Goal: Navigation & Orientation: Find specific page/section

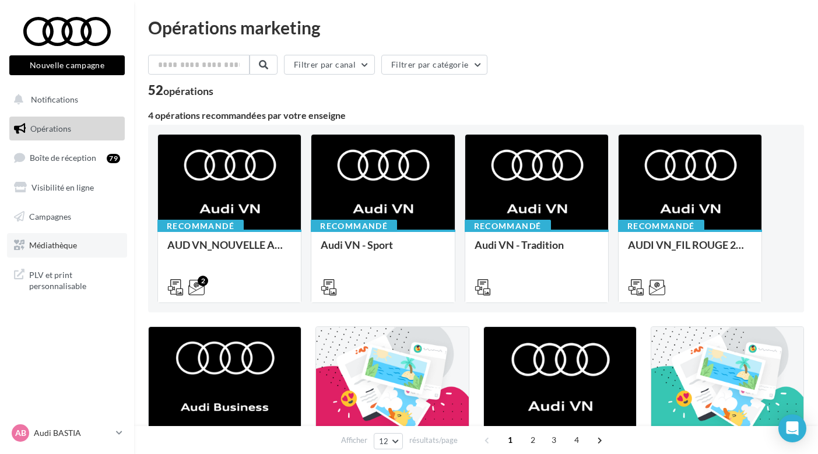
click at [98, 243] on link "Médiathèque" at bounding box center [67, 245] width 120 height 24
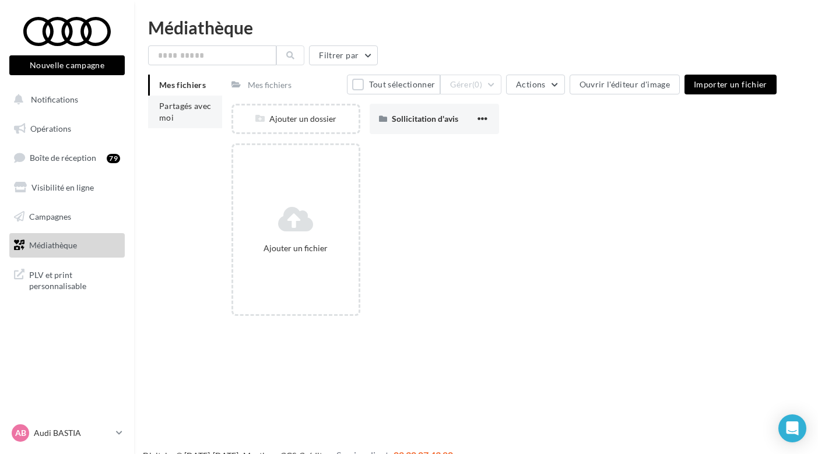
click at [198, 116] on li "Partagés avec moi" at bounding box center [185, 112] width 74 height 33
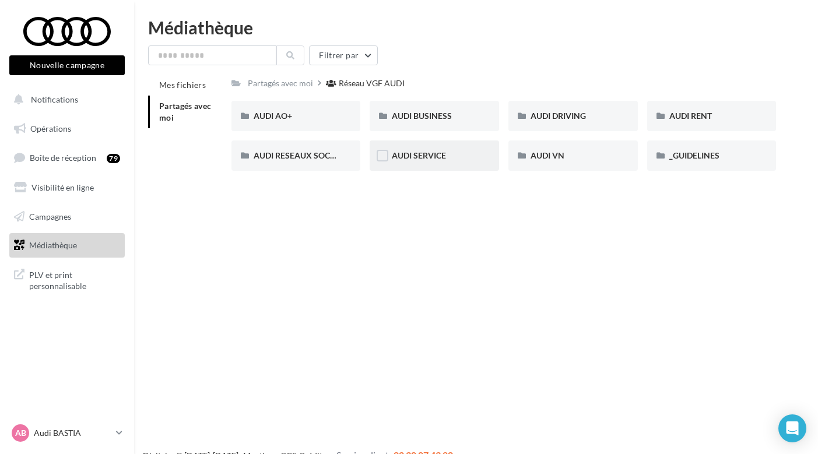
click at [447, 164] on div "AUDI SERVICE" at bounding box center [434, 155] width 129 height 30
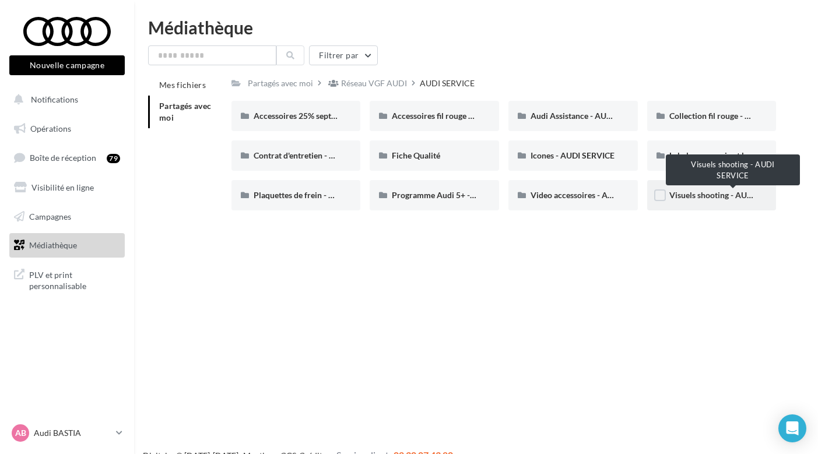
click at [743, 192] on span "Visuels shooting - AUDI SERVICE" at bounding box center [729, 195] width 120 height 10
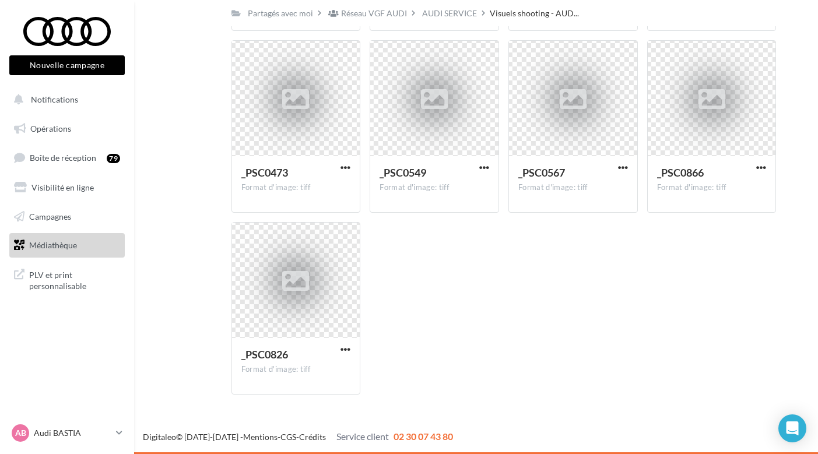
scroll to position [424, 0]
click at [67, 440] on div "AB Audi BASTIA audi-bast-mur" at bounding box center [62, 432] width 100 height 17
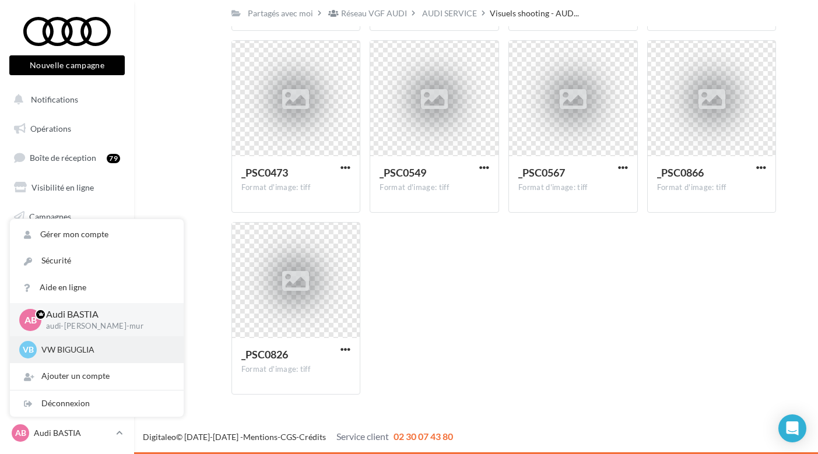
click at [93, 346] on p "VW BIGUGLIA" at bounding box center [105, 350] width 128 height 12
